Goal: Check status

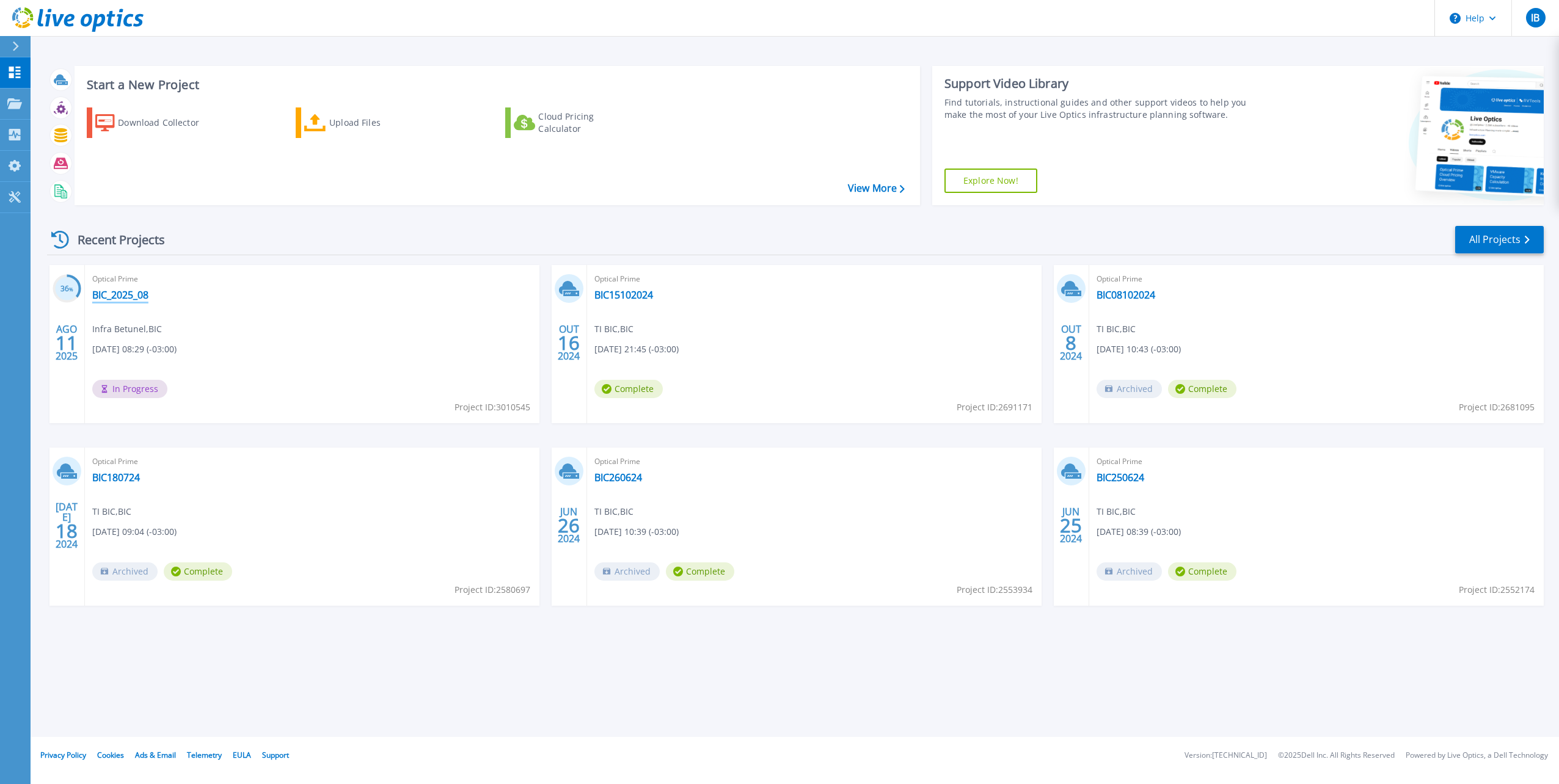
click at [120, 296] on link "BIC_2025_08" at bounding box center [120, 295] width 56 height 12
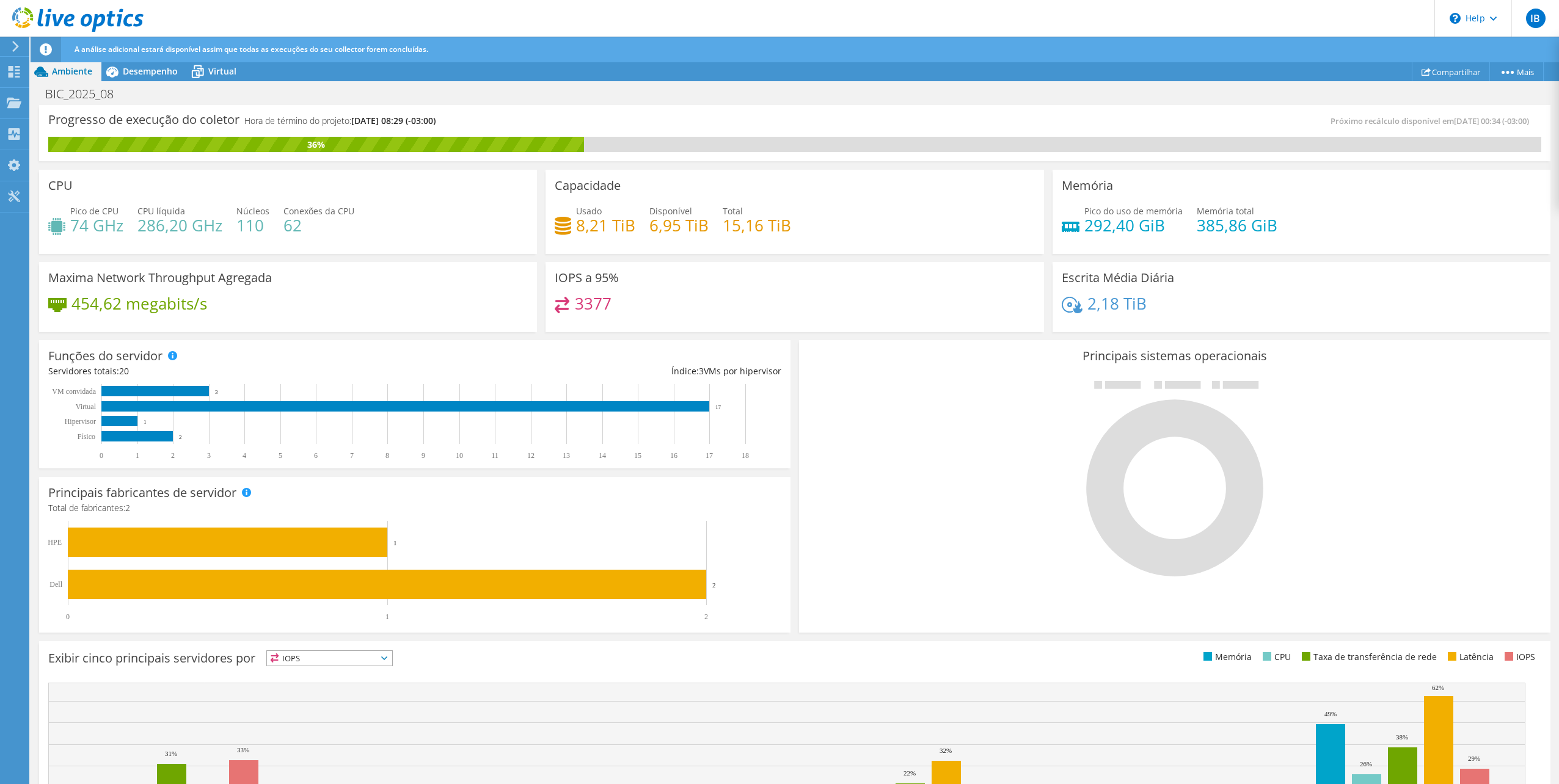
scroll to position [102, 0]
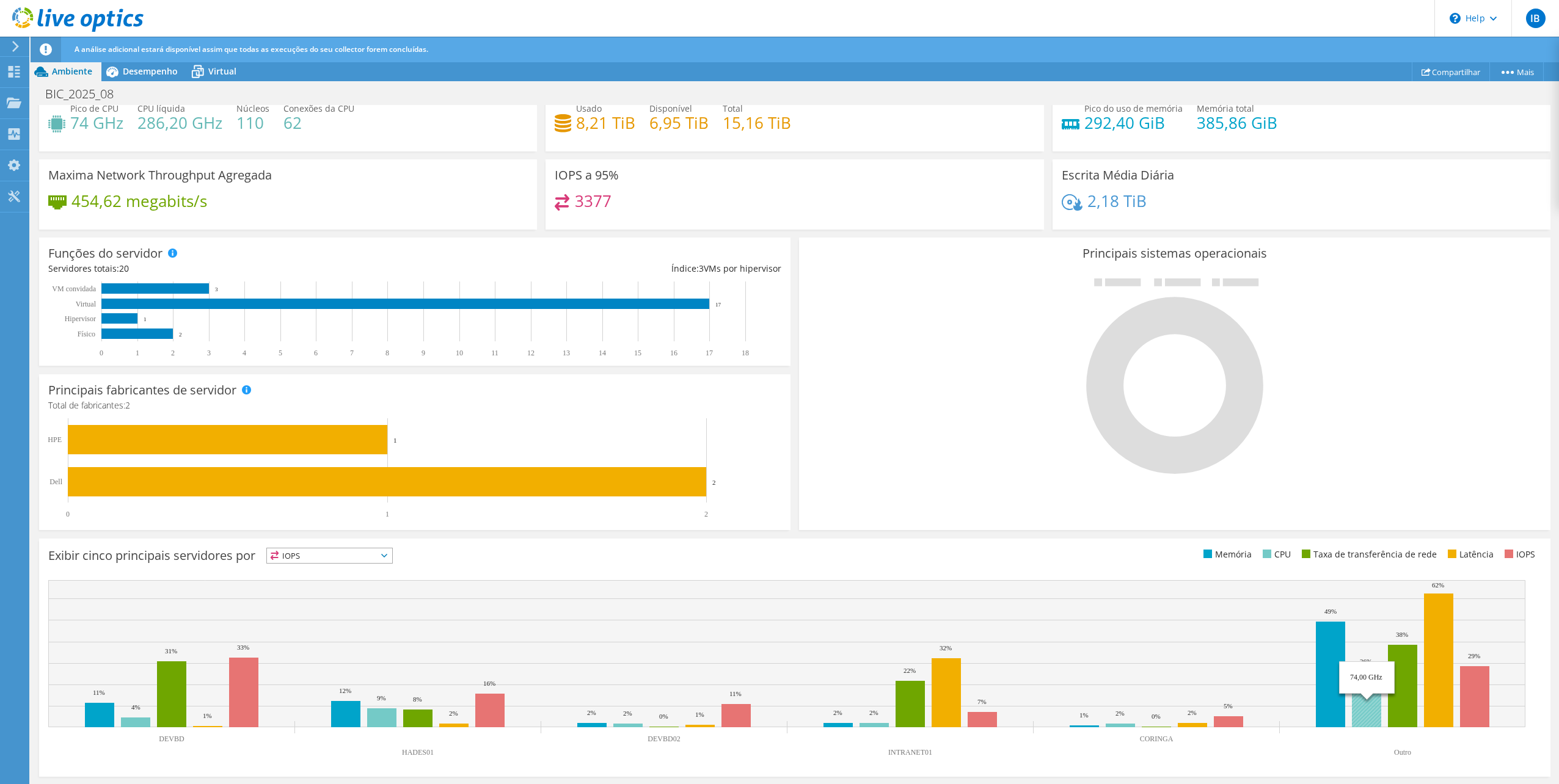
click at [1367, 695] on rect at bounding box center [1366, 700] width 29 height 56
click at [392, 556] on span "IOPS" at bounding box center [329, 556] width 125 height 15
drag, startPoint x: 309, startPoint y: 586, endPoint x: 301, endPoint y: 601, distance: 17.0
click at [301, 601] on ul "IOPS Memória" at bounding box center [329, 606] width 125 height 86
drag, startPoint x: 301, startPoint y: 601, endPoint x: 514, endPoint y: 547, distance: 219.7
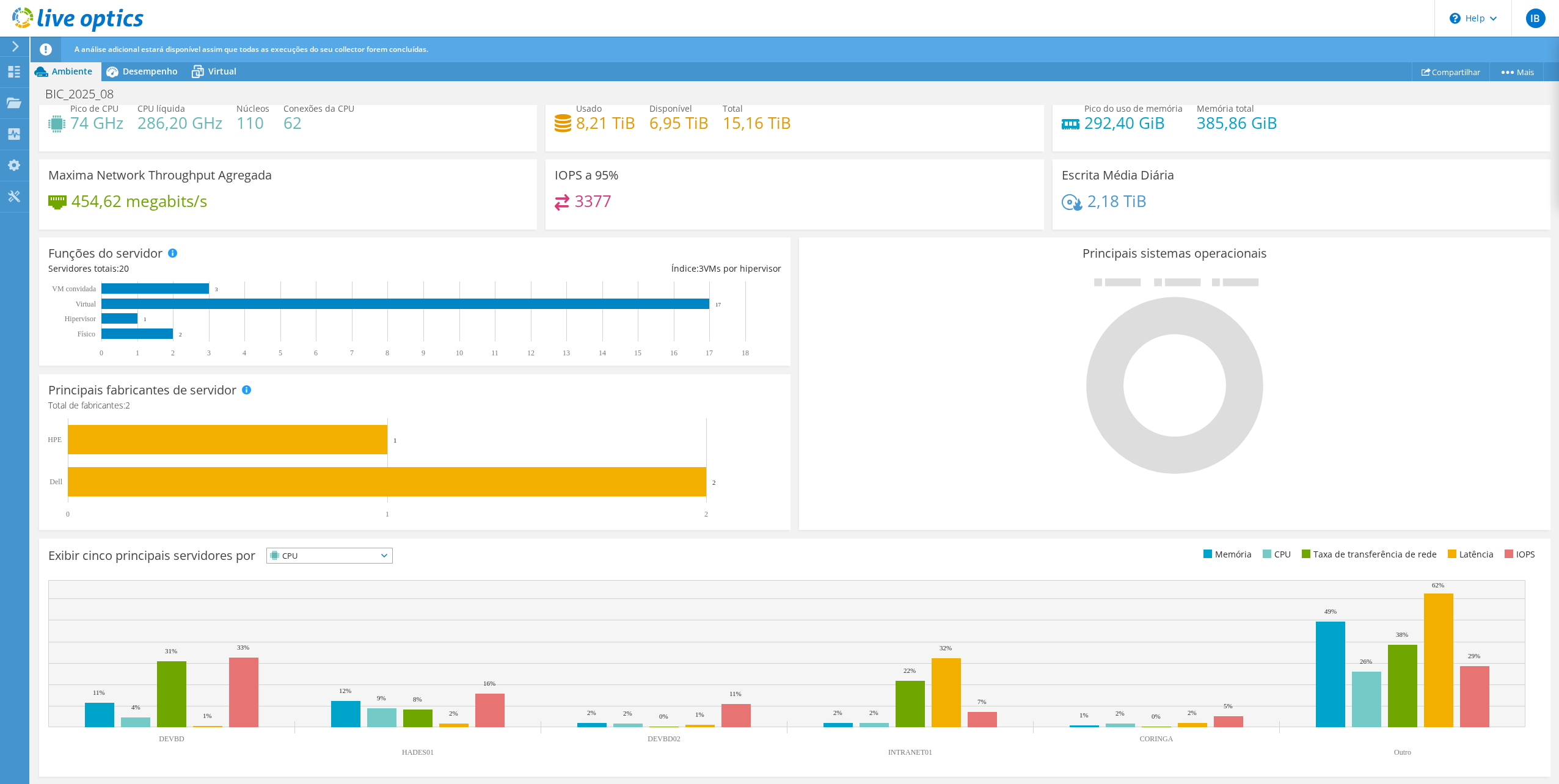
click at [514, 548] on div "Exibir cinco principais servidores por CPU IOPS" at bounding box center [421, 558] width 746 height 20
